Goal: Information Seeking & Learning: Learn about a topic

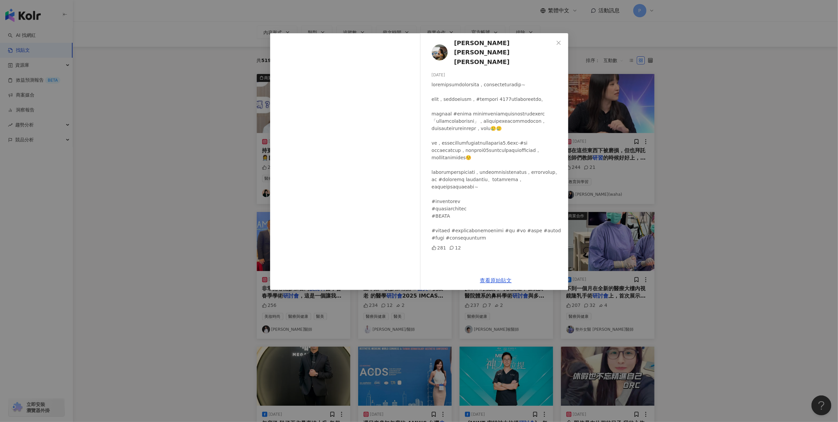
click at [721, 200] on div "[PERSON_NAME][PERSON_NAME] [PERSON_NAME] [DATE] 281 12 查看原始貼文" at bounding box center [419, 211] width 838 height 422
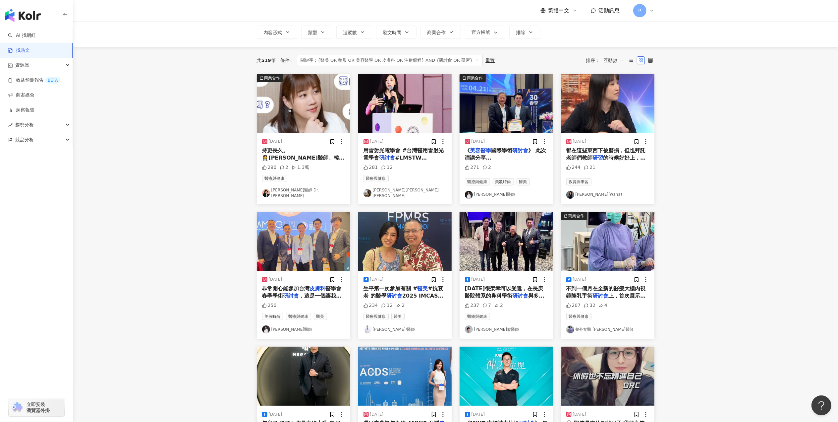
click at [516, 292] on mark "研討會" at bounding box center [521, 295] width 16 height 6
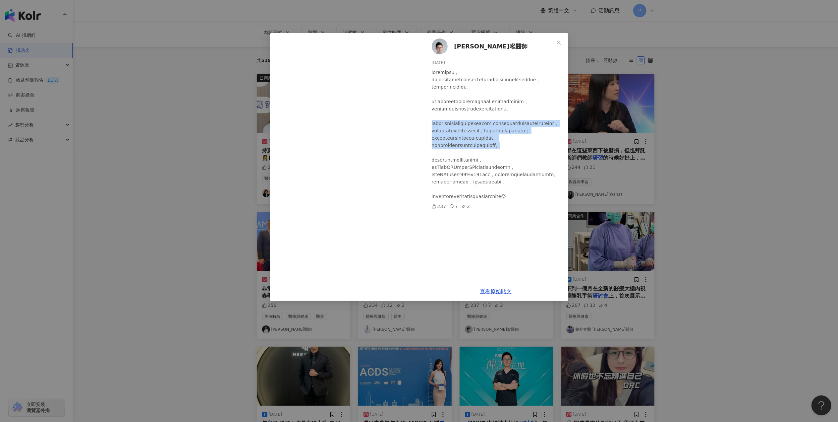
drag, startPoint x: 430, startPoint y: 130, endPoint x: 510, endPoint y: 167, distance: 88.0
click at [510, 167] on div "[PERSON_NAME]喉醫師 [DATE] 237 7 2" at bounding box center [496, 157] width 145 height 249
drag, startPoint x: 510, startPoint y: 167, endPoint x: 523, endPoint y: 188, distance: 24.0
click at [523, 188] on div at bounding box center [497, 134] width 131 height 131
click at [691, 292] on div "[PERSON_NAME]喉醫師 [DATE] 237 7 2 查看原始貼文" at bounding box center [419, 211] width 838 height 422
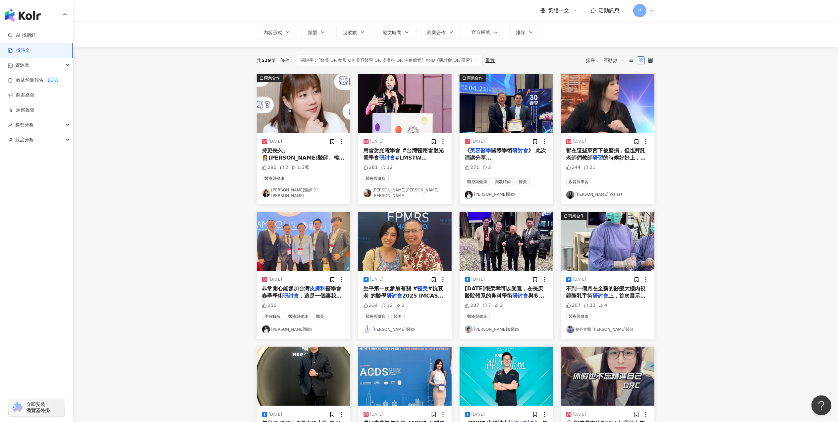
click at [634, 294] on span "上，首次展示手術房直播過程。 薇" at bounding box center [607, 299] width 80 height 14
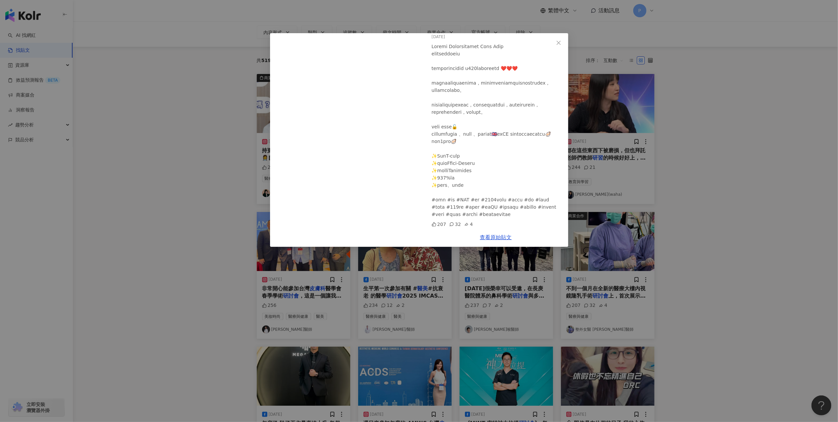
scroll to position [55, 0]
click at [748, 211] on div "整外女醫 [PERSON_NAME]醫師 [DATE] 207 32 4 查看原始貼文" at bounding box center [419, 211] width 838 height 422
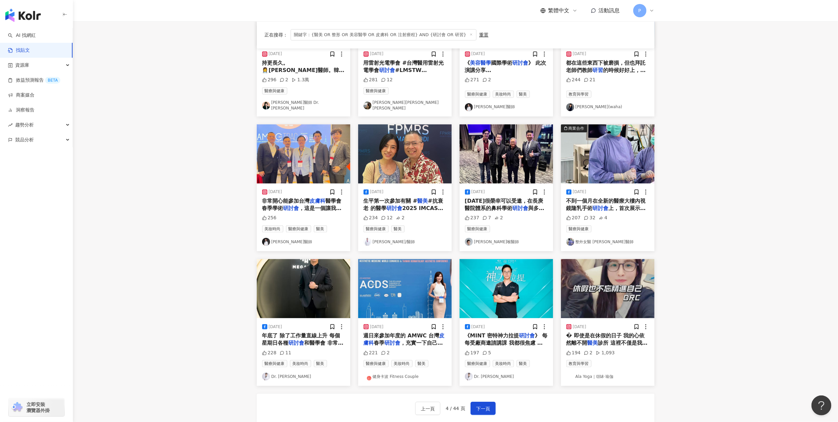
scroll to position [129, 0]
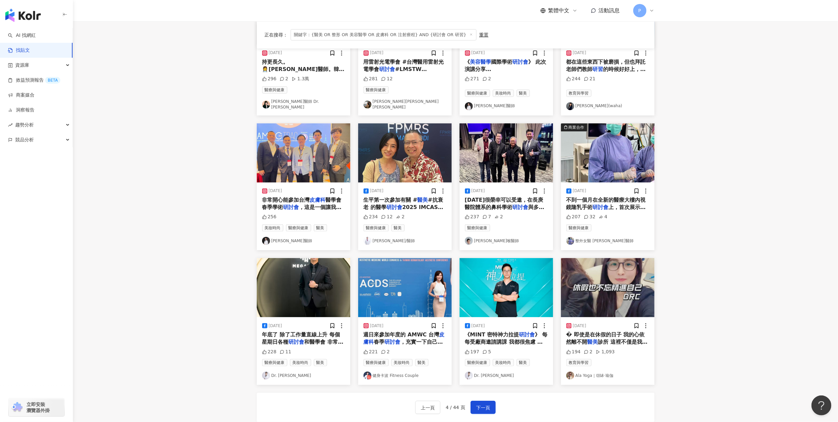
click at [321, 345] on div "[DATE] 年底了 除了工作量直線上升 每個星期日各種 研討會 和醫學會 非常不小心的情況下 [DATE]接了兩個演講 上午是廠商年度大會，要講埋線拉提 下…" at bounding box center [303, 351] width 93 height 68
click at [321, 340] on span "和醫學會 非常不小心的情況下 [DATE]接了兩個演講 上午是廠商年度大會，要講埋線拉提 下午是" at bounding box center [303, 353] width 82 height 29
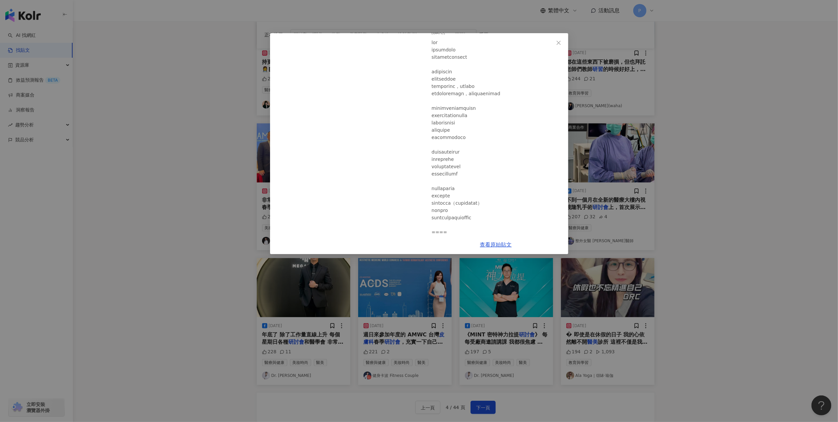
scroll to position [24, 0]
click at [670, 227] on div "Dr. [PERSON_NAME]Tree [DATE] 228 11 查看原始貼文" at bounding box center [419, 211] width 838 height 422
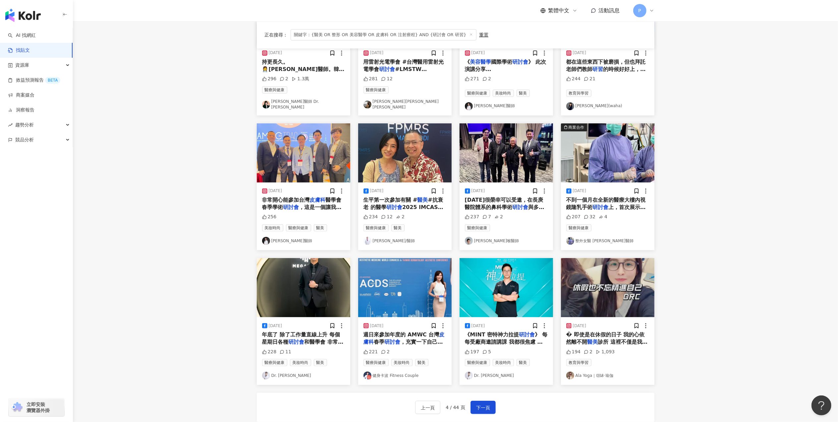
click at [403, 346] on span "的技術和儀器更新速度真的很快，一不注意就會被時代拋下🥹 這天密集吸收了不少新知，從皮膚疾病的治療，到" at bounding box center [405, 360] width 83 height 29
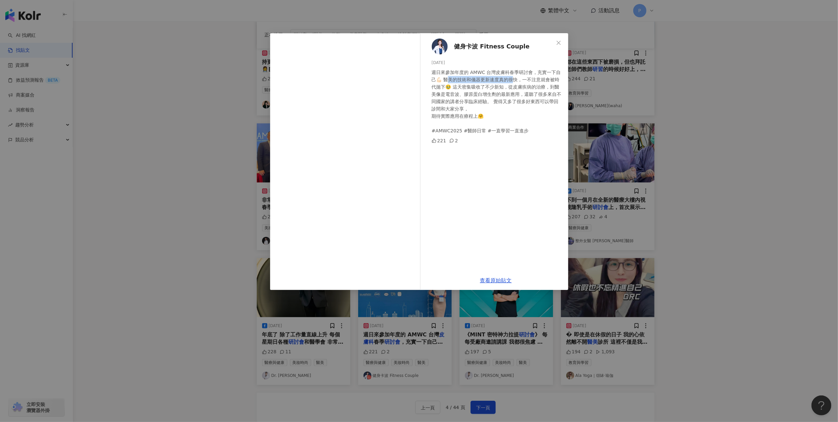
drag, startPoint x: 447, startPoint y: 78, endPoint x: 519, endPoint y: 79, distance: 72.3
click at [519, 79] on div "週日來參加年度的 AMWC 台灣皮膚科春季研討會，充實一下自己💪🏻 醫美的技術和儀器更新速度真的很快，一不注意就會被時代拋下🥹 這天密集吸收了不少新知，從皮膚…" at bounding box center [497, 102] width 131 height 66
drag, startPoint x: 519, startPoint y: 79, endPoint x: 540, endPoint y: 99, distance: 29.1
click at [540, 99] on div "週日來參加年度的 AMWC 台灣皮膚科春季研討會，充實一下自己💪🏻 醫美的技術和儀器更新速度真的很快，一不注意就會被時代拋下🥹 這天密集吸收了不少新知，從皮膚…" at bounding box center [497, 102] width 131 height 66
drag, startPoint x: 724, startPoint y: 271, endPoint x: 710, endPoint y: 273, distance: 14.4
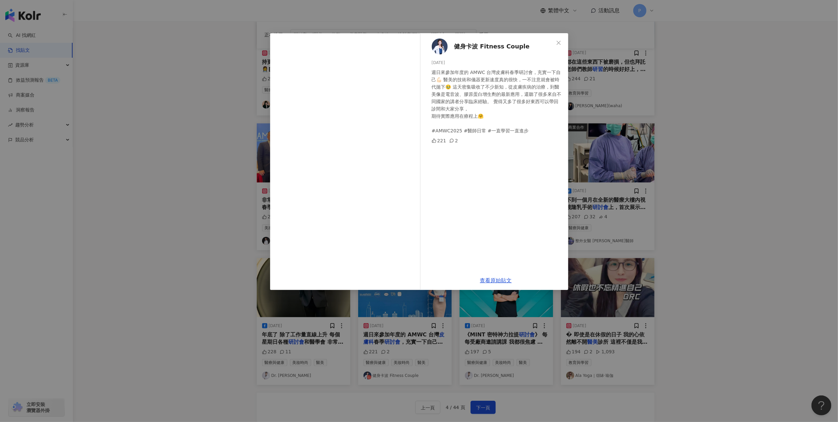
click at [724, 271] on div "健身卡波 Fitness Couple [DATE] 週日來參加年度的 AMWC 台灣皮膚科春季研討會，充實一下自己💪🏻 醫美的技術和儀器更新速度真的很快，一…" at bounding box center [419, 211] width 838 height 422
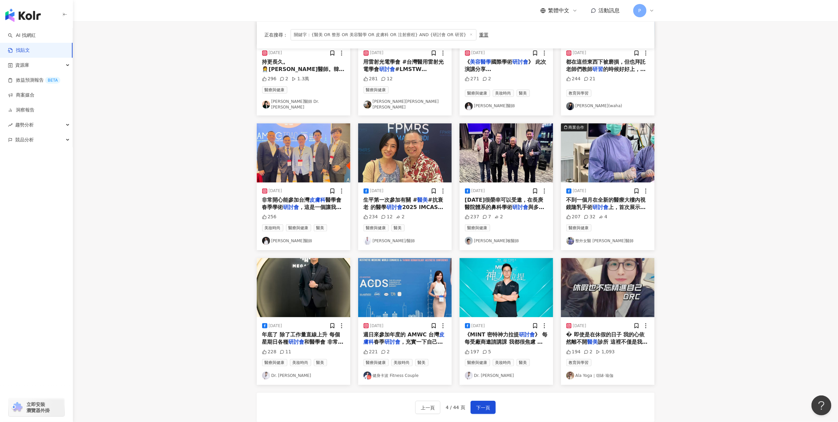
click at [529, 340] on span "》 每每受廠商邀請講課 我都很焦慮 深怕自己還沒那個斤兩 怕會誤人子弟 也怕被高手慘電………… 埋線拉提在" at bounding box center [506, 349] width 83 height 36
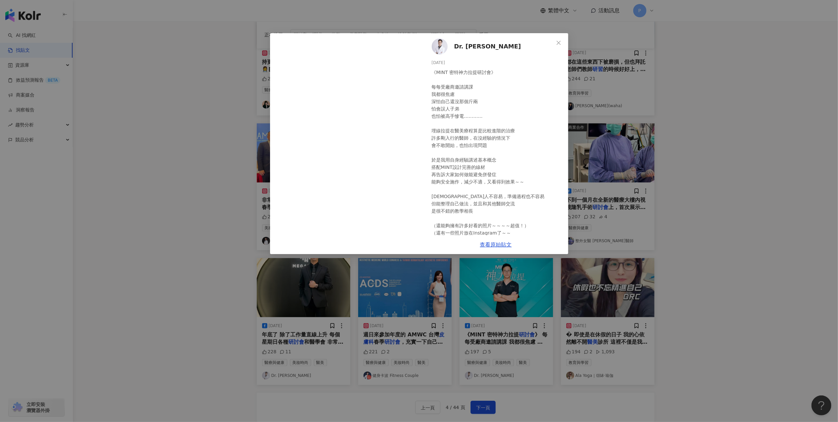
scroll to position [19, 0]
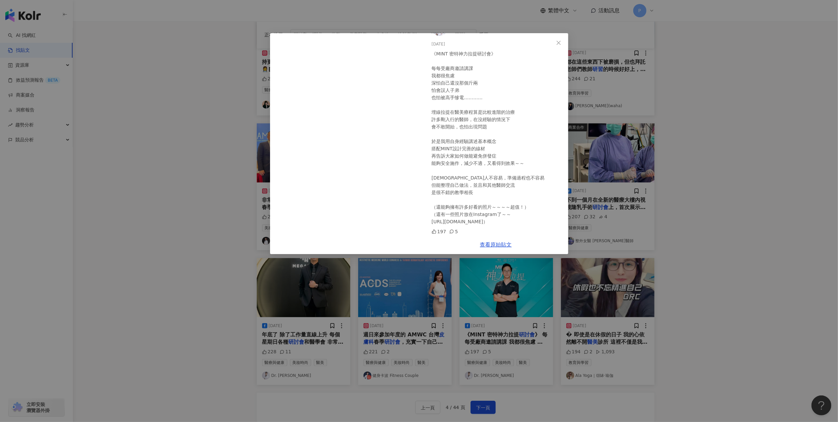
click at [686, 178] on div "Dr. [PERSON_NAME]Tree [DATE] 《MINT [DEMOGRAPHIC_DATA]拉提研討會》 每每受廠商邀請講課 我都很焦慮 深怕自…" at bounding box center [419, 211] width 838 height 422
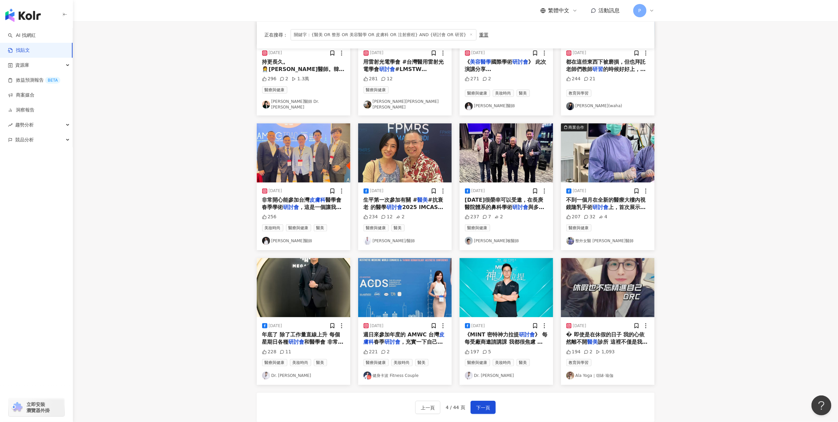
click at [629, 339] on span "診所 這裡不僅是我的工作場所 更是我" at bounding box center [608, 346] width 82 height 14
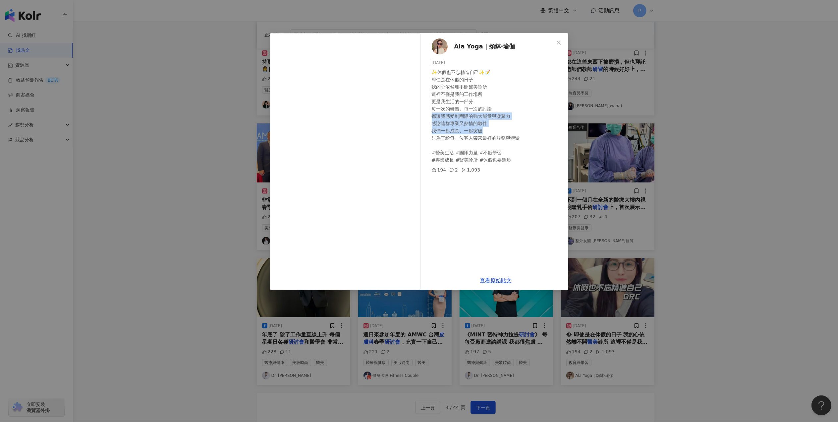
drag, startPoint x: 434, startPoint y: 118, endPoint x: 494, endPoint y: 127, distance: 61.1
click at [494, 127] on div "✨休假也不忘精進自己✨📝 即使是在休假的日子 我的心依然離不開醫美診所 這裡不僅是我的工作場所 更是我生活的一部分 每一次的研習、每一次的討論 都讓我感受到團…" at bounding box center [497, 116] width 131 height 95
drag, startPoint x: 494, startPoint y: 127, endPoint x: 500, endPoint y: 149, distance: 22.1
click at [500, 149] on div "✨休假也不忘精進自己✨📝 即使是在休假的日子 我的心依然離不開醫美診所 這裡不僅是我的工作場所 更是我生活的一部分 每一次的研習、每一次的討論 都讓我感受到團…" at bounding box center [497, 116] width 131 height 95
click at [739, 239] on div "Ala Yoga｜頌缽·瑜伽 [DATE] ✨休假也不忘精進自己✨📝 即使是在休假的日子 我的心依然離不開醫美診所 這裡不僅是我的工作場所 更是我生活的一部分…" at bounding box center [419, 211] width 838 height 422
